Goal: Obtain resource: Obtain resource

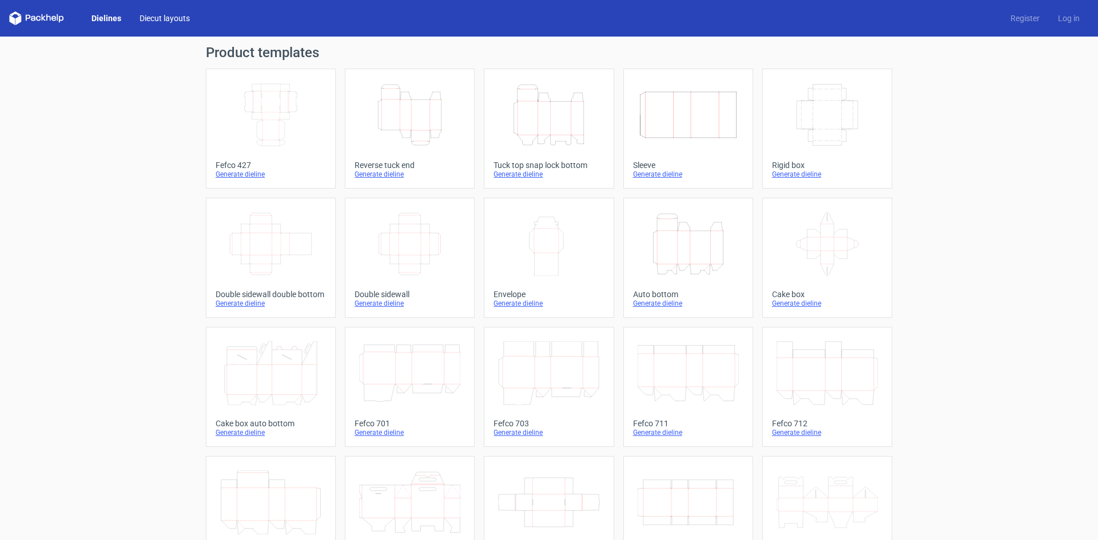
click at [156, 19] on link "Diecut layouts" at bounding box center [164, 18] width 69 height 11
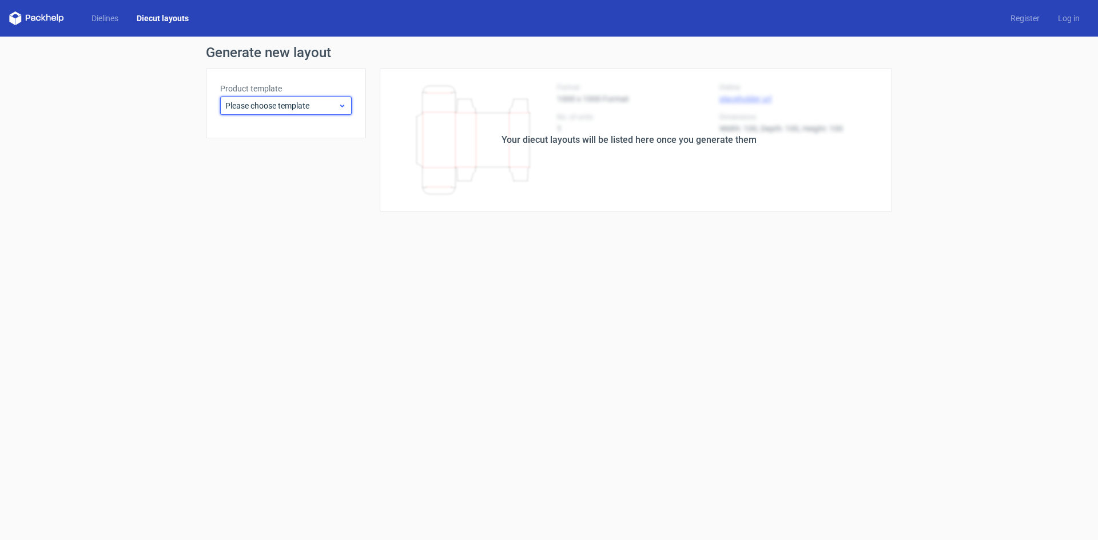
click at [308, 107] on span "Please choose template" at bounding box center [281, 105] width 113 height 11
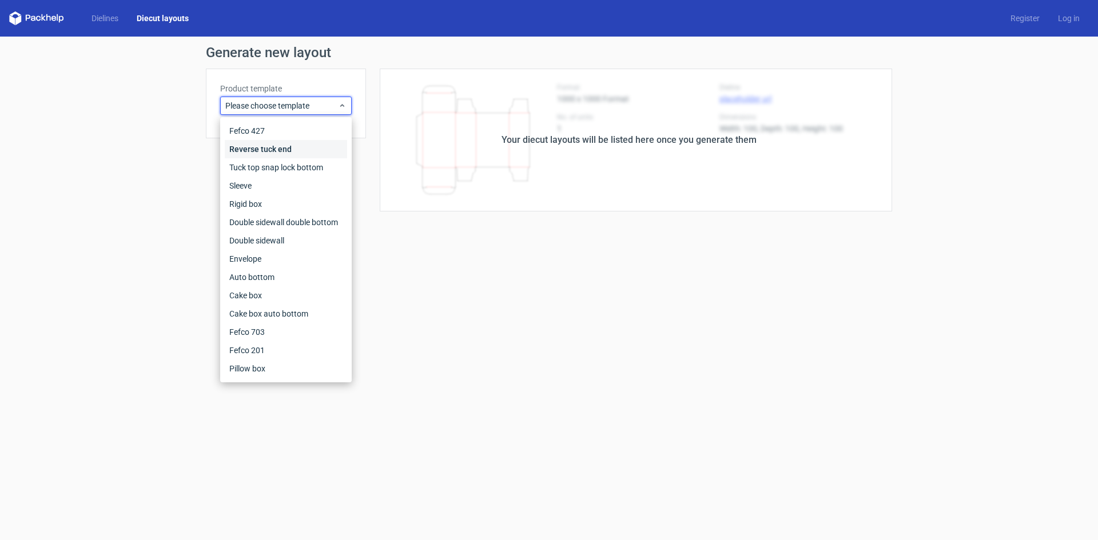
click at [288, 147] on div "Reverse tuck end" at bounding box center [286, 149] width 122 height 18
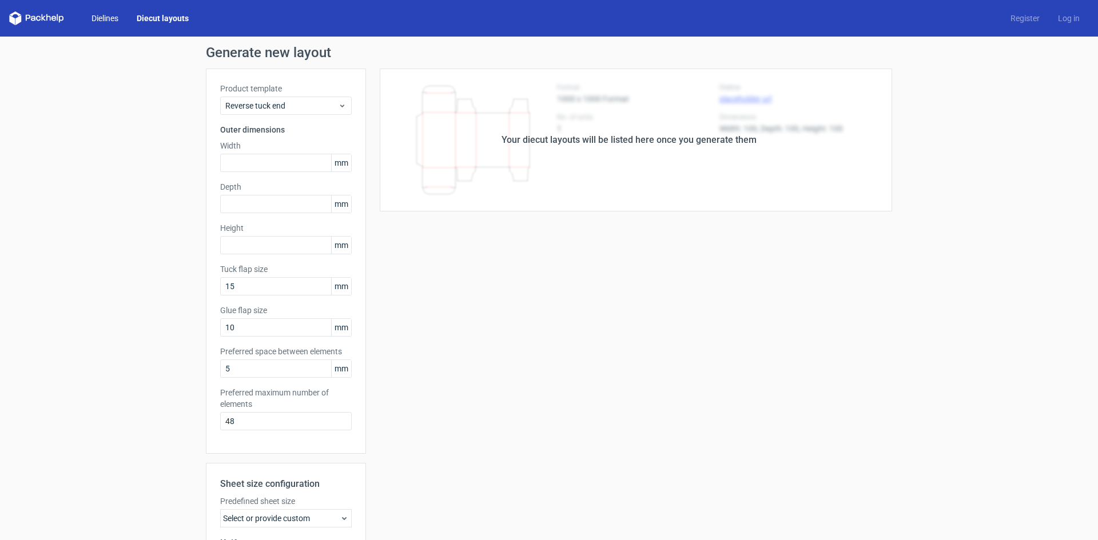
click at [106, 19] on link "Dielines" at bounding box center [104, 18] width 45 height 11
